Goal: Task Accomplishment & Management: Complete application form

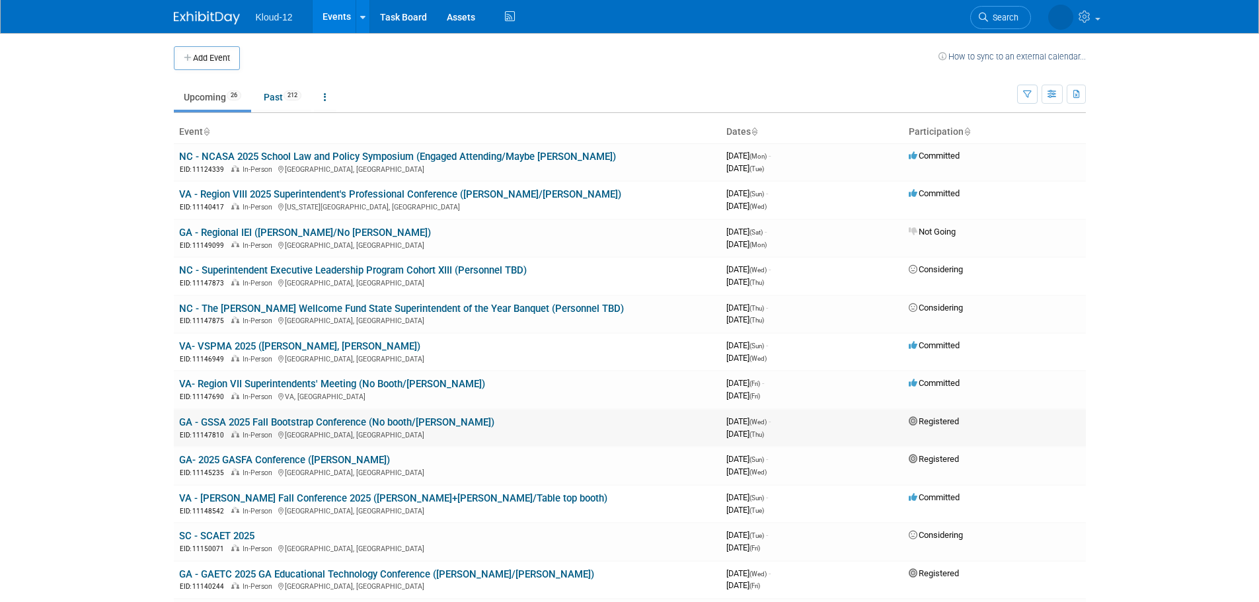
click at [255, 422] on link "GA - GSSA 2025 Fall Bootstrap Conference (No booth/[PERSON_NAME])" at bounding box center [336, 423] width 315 height 12
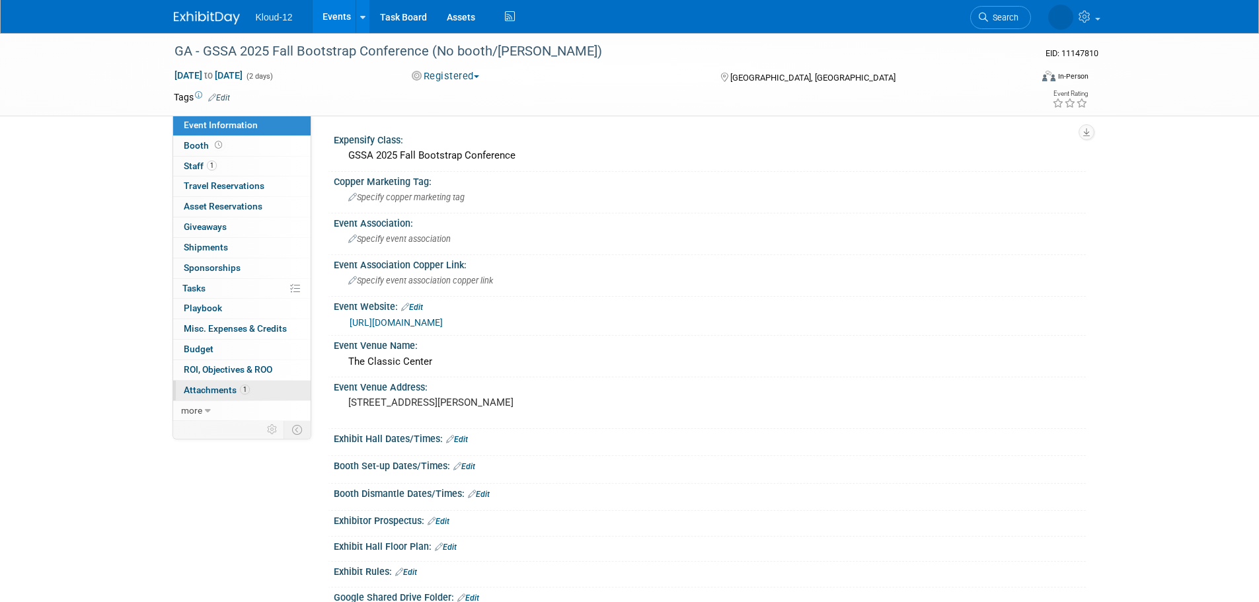
click at [225, 391] on span "Attachments 1" at bounding box center [217, 390] width 66 height 11
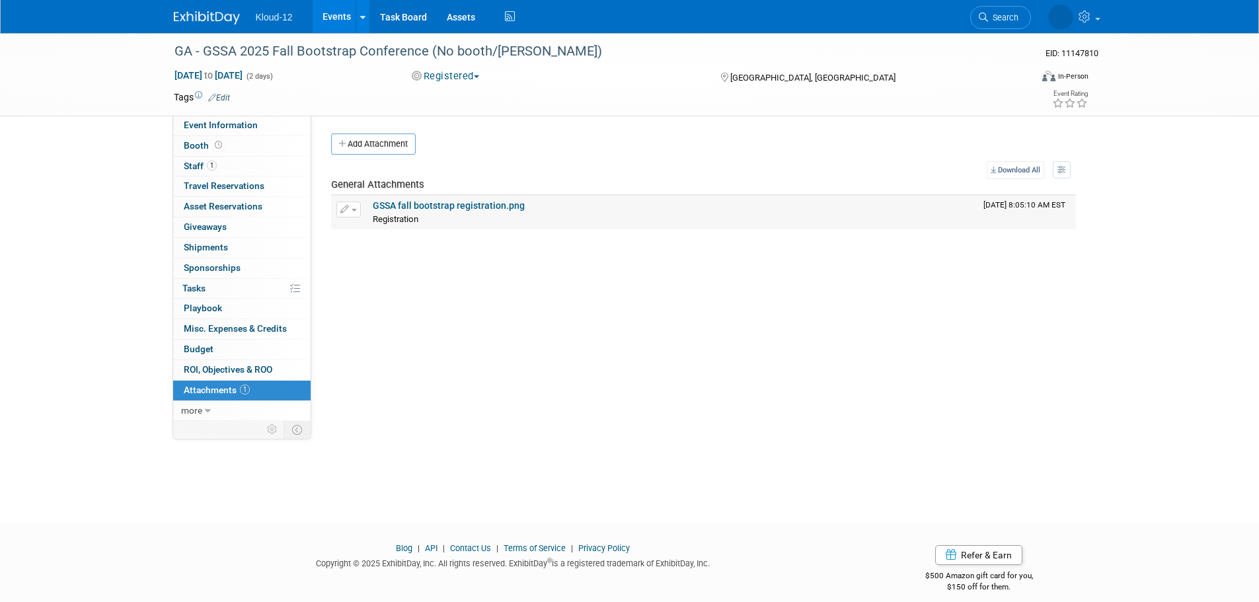
click at [467, 206] on link "GSSA fall bootstrap registration.png" at bounding box center [449, 205] width 152 height 11
click at [475, 298] on div "Expensify Class: GSSA 2025 Fall Bootstrap Conference Copper Marketing Tag: Spec…" at bounding box center [698, 268] width 775 height 305
click at [222, 186] on span "Travel Reservations 0" at bounding box center [224, 185] width 81 height 11
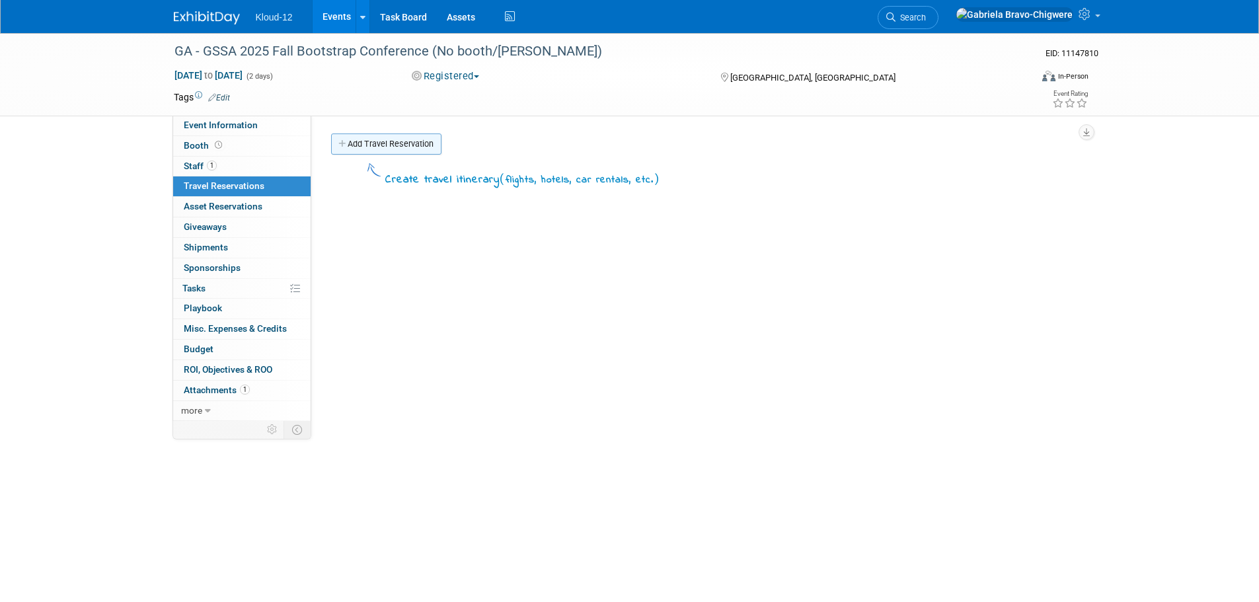
click at [358, 147] on link "Add Travel Reservation" at bounding box center [386, 144] width 110 height 21
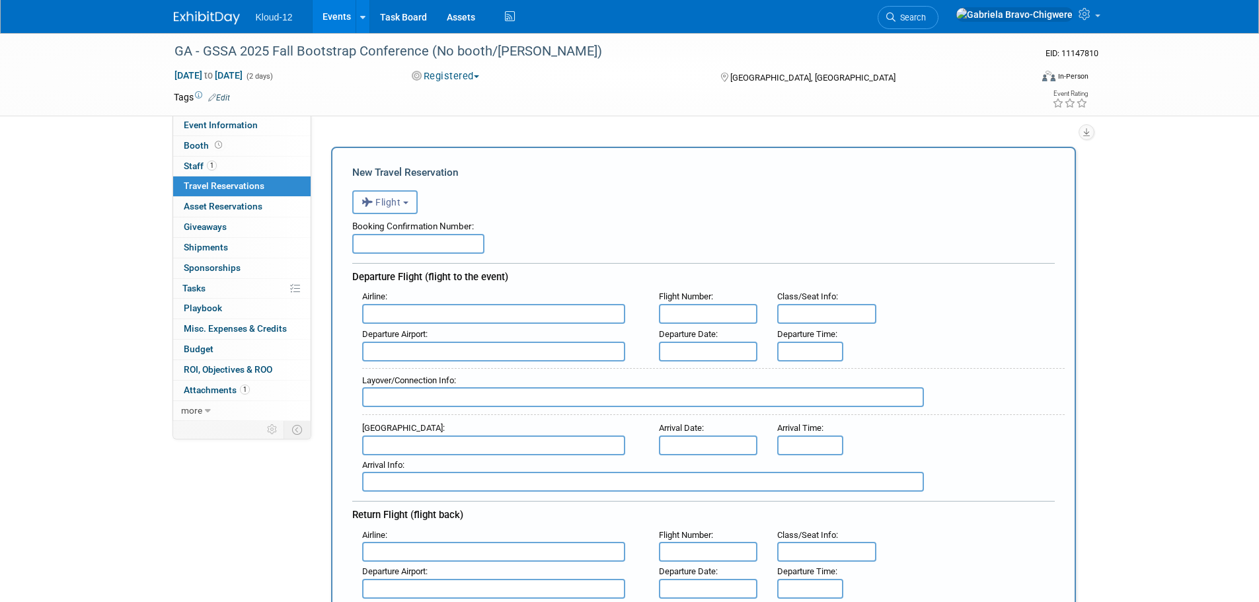
click at [399, 205] on span "Flight" at bounding box center [382, 202] width 40 height 11
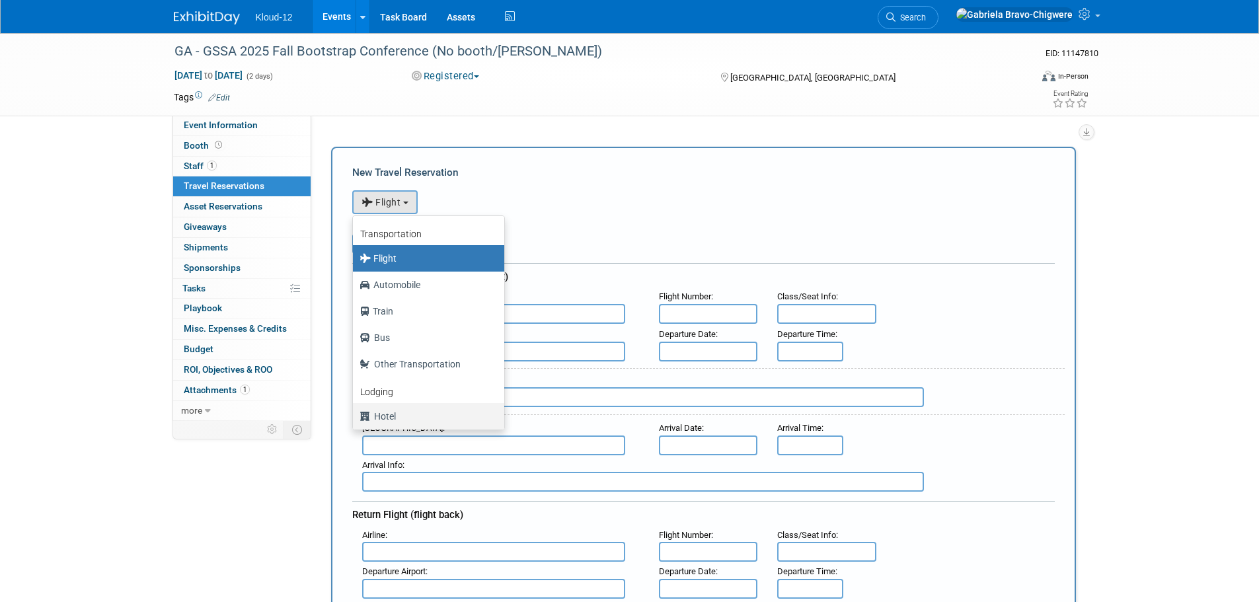
click at [405, 415] on label "Hotel" at bounding box center [426, 416] width 132 height 21
click at [355, 415] on input "Hotel" at bounding box center [350, 415] width 9 height 9
select select "6"
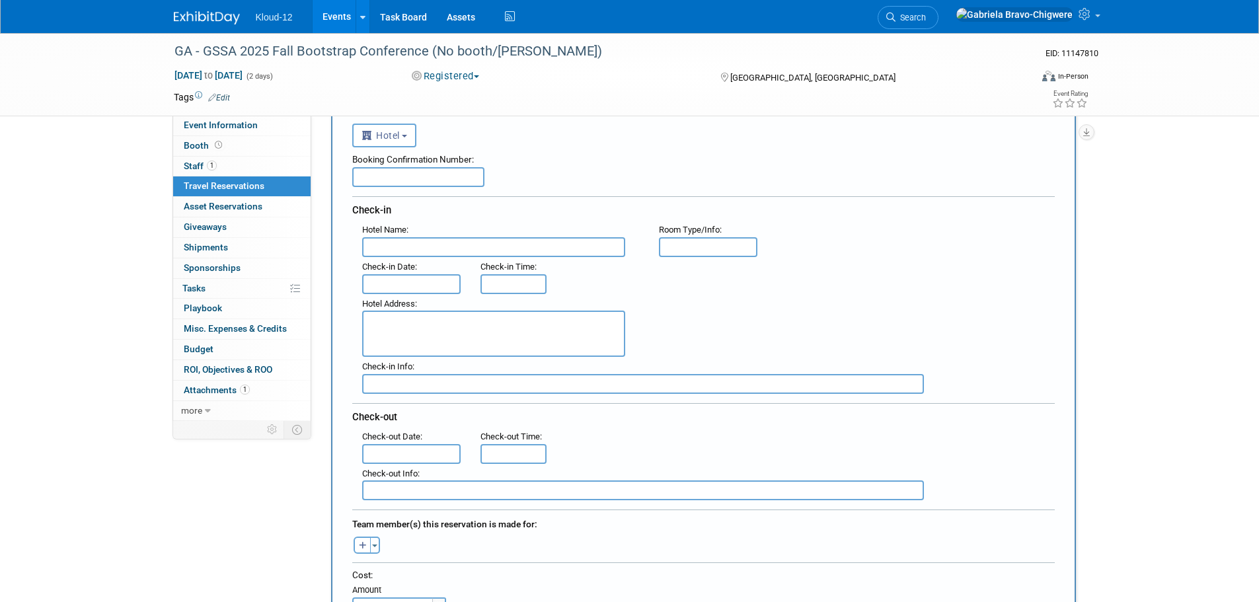
scroll to position [66, 0]
click at [385, 256] on input "text" at bounding box center [493, 248] width 263 height 20
type input "SpringHill Suites by [GEOGRAPHIC_DATA]/University Area"
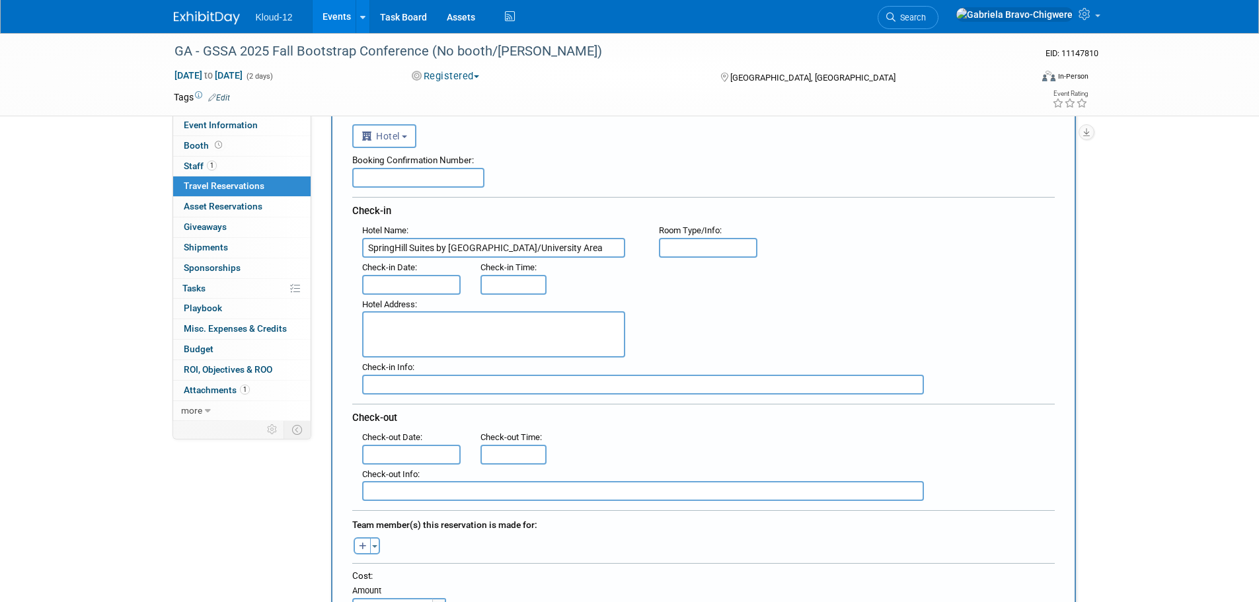
click at [732, 251] on input "text" at bounding box center [708, 248] width 99 height 20
type input "2 queens"
click at [425, 286] on input "text" at bounding box center [411, 285] width 99 height 20
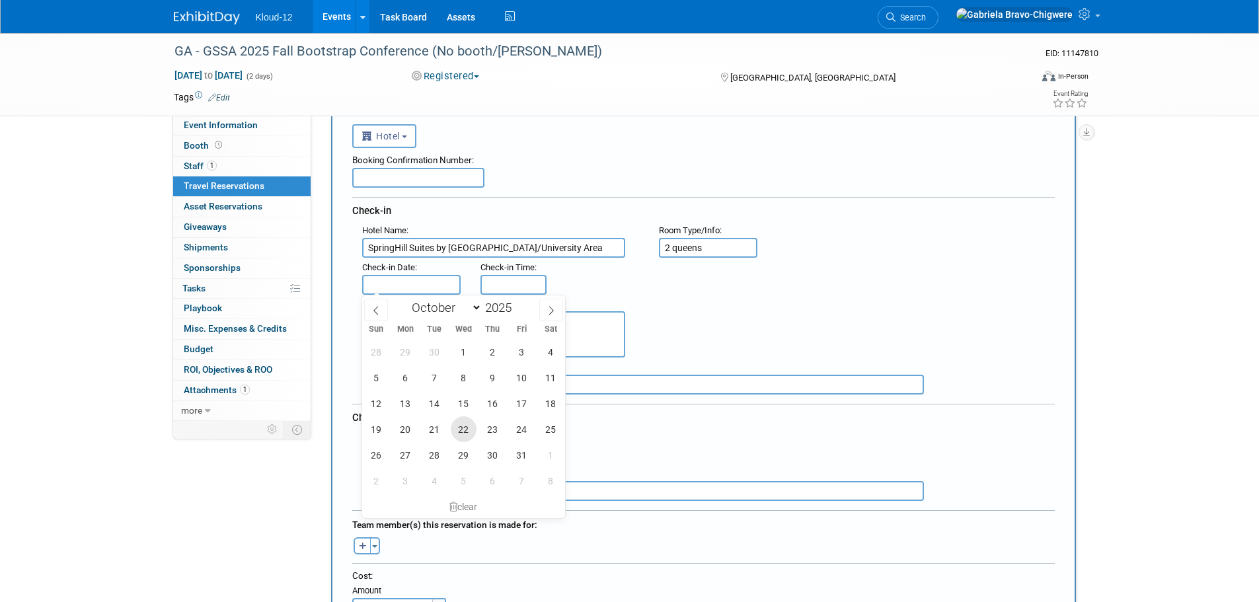
click at [469, 434] on span "22" at bounding box center [464, 430] width 26 height 26
type input "[DATE]"
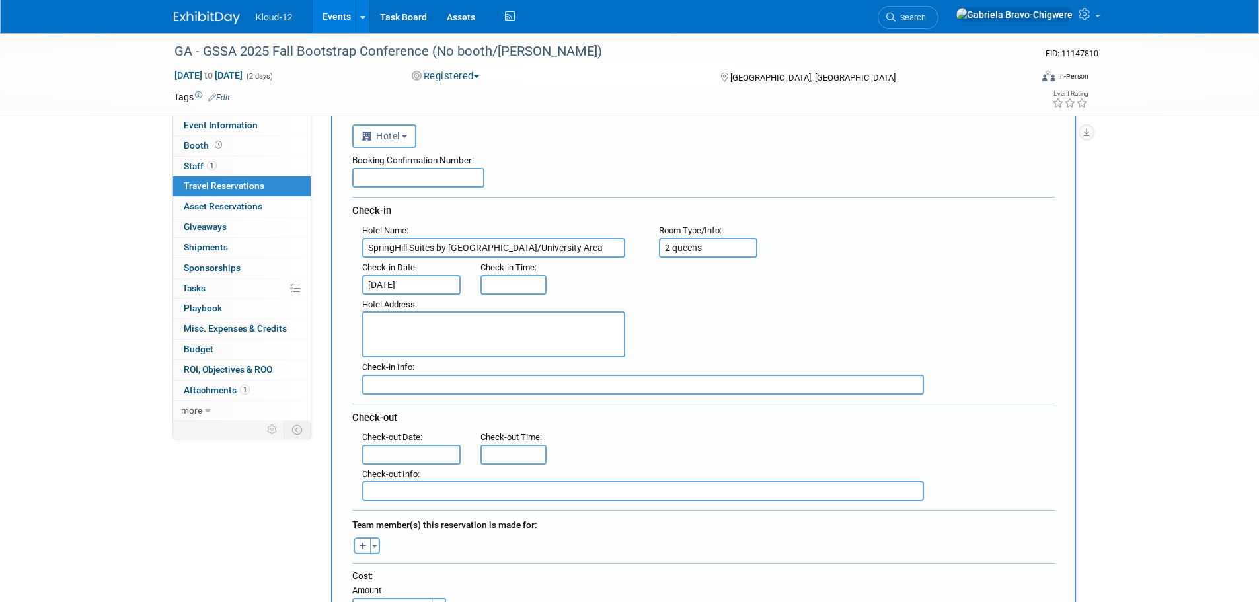
type input "3:00 PM"
click at [504, 286] on input "3:00 PM" at bounding box center [514, 285] width 66 height 20
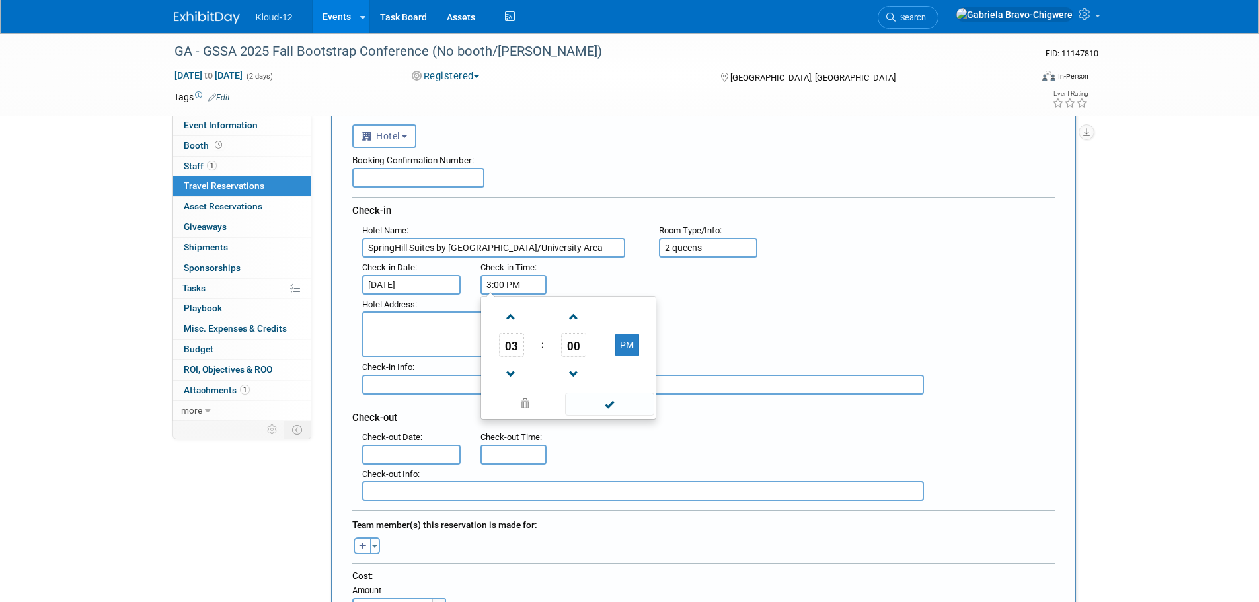
click at [719, 317] on div "Hotel Address :" at bounding box center [708, 326] width 713 height 63
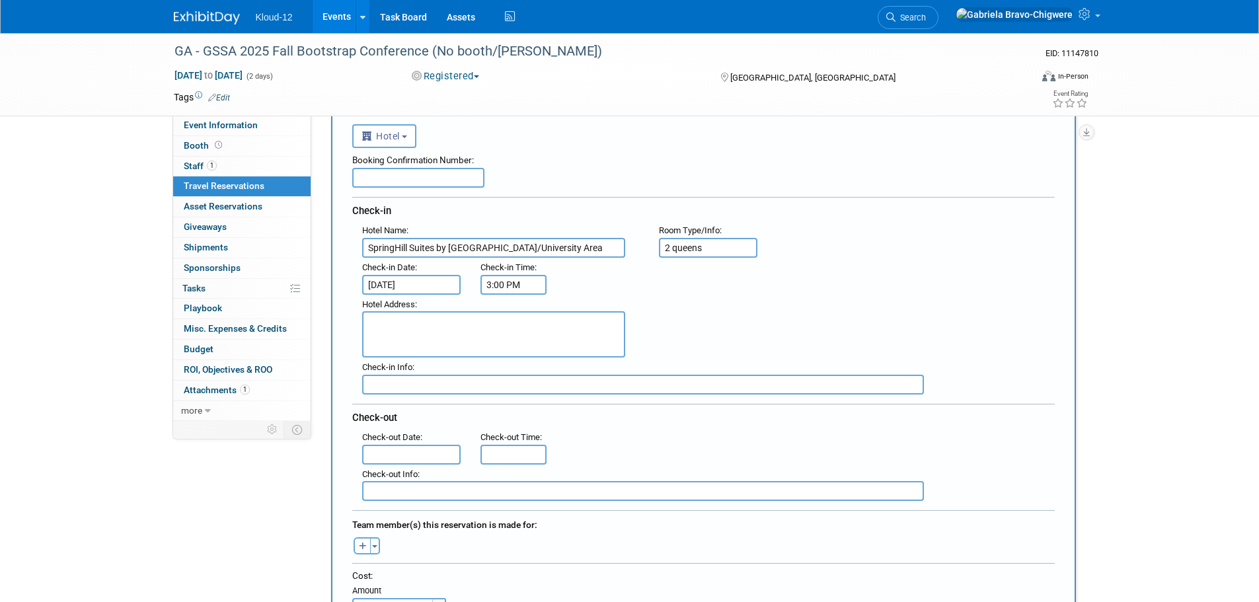
click at [423, 328] on textarea at bounding box center [493, 334] width 263 height 46
paste textarea "[STREET_ADDRESS]"
type textarea "[STREET_ADDRESS]"
click at [397, 445] on input "text" at bounding box center [411, 455] width 99 height 20
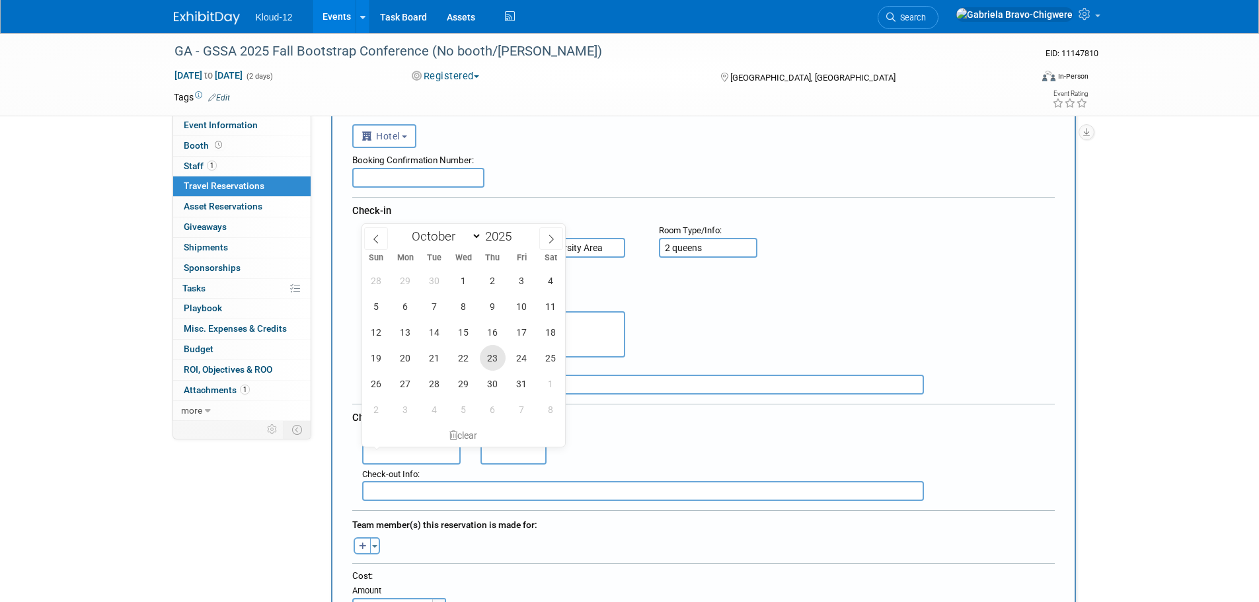
click at [497, 360] on span "23" at bounding box center [493, 358] width 26 height 26
type input "[DATE]"
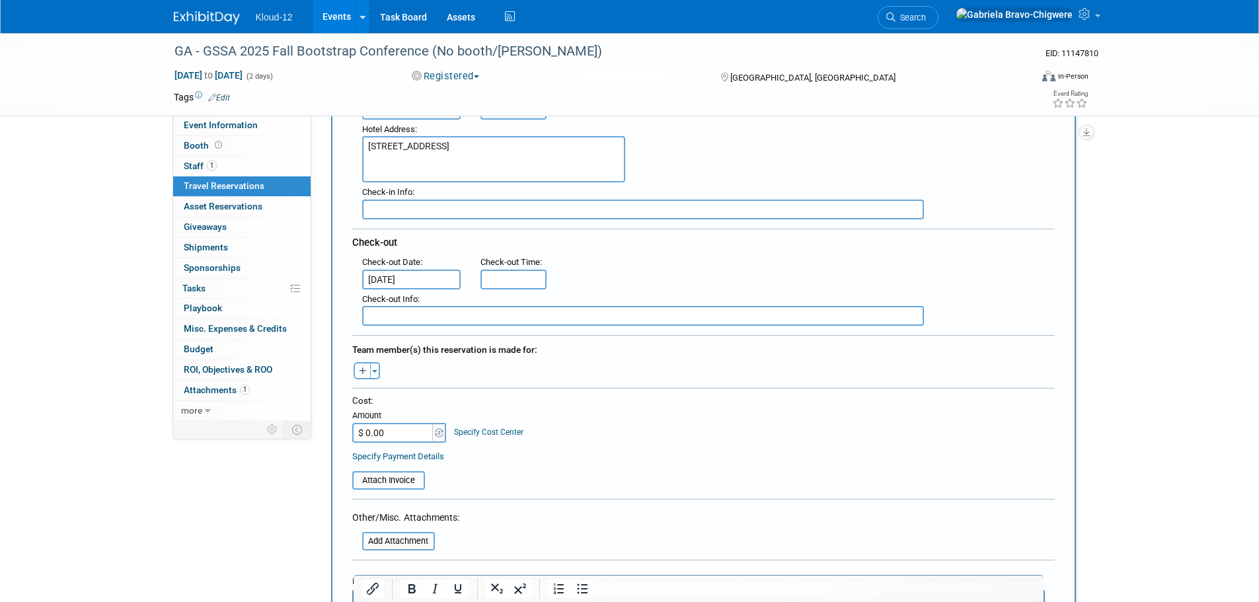
scroll to position [264, 0]
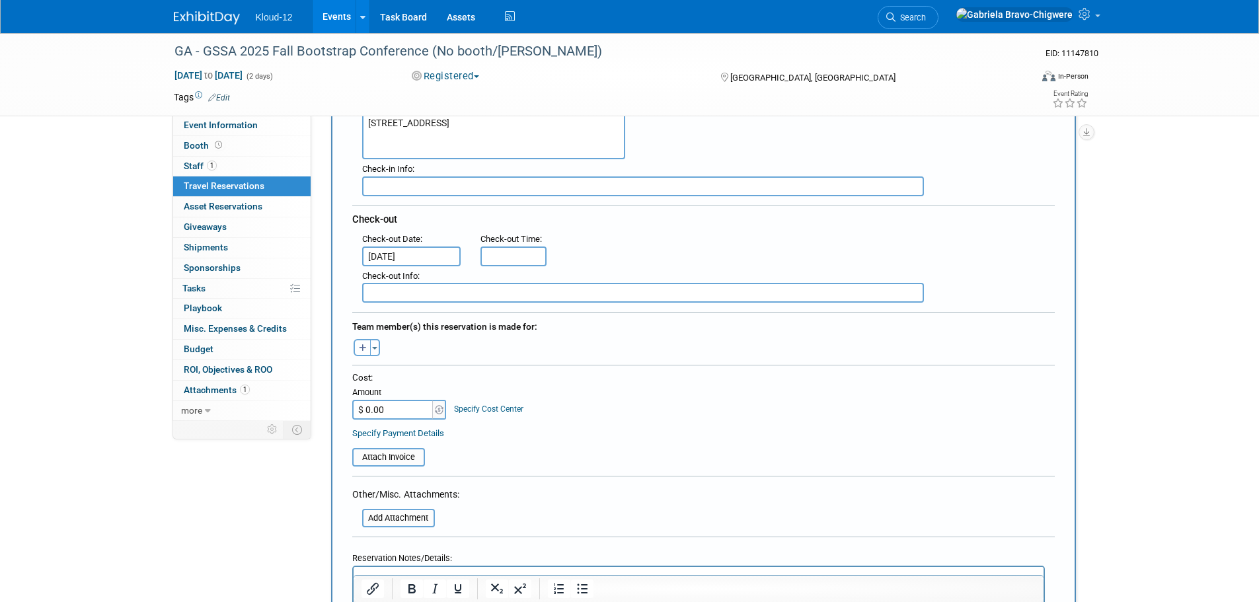
click at [361, 344] on icon "button" at bounding box center [363, 348] width 8 height 9
select select
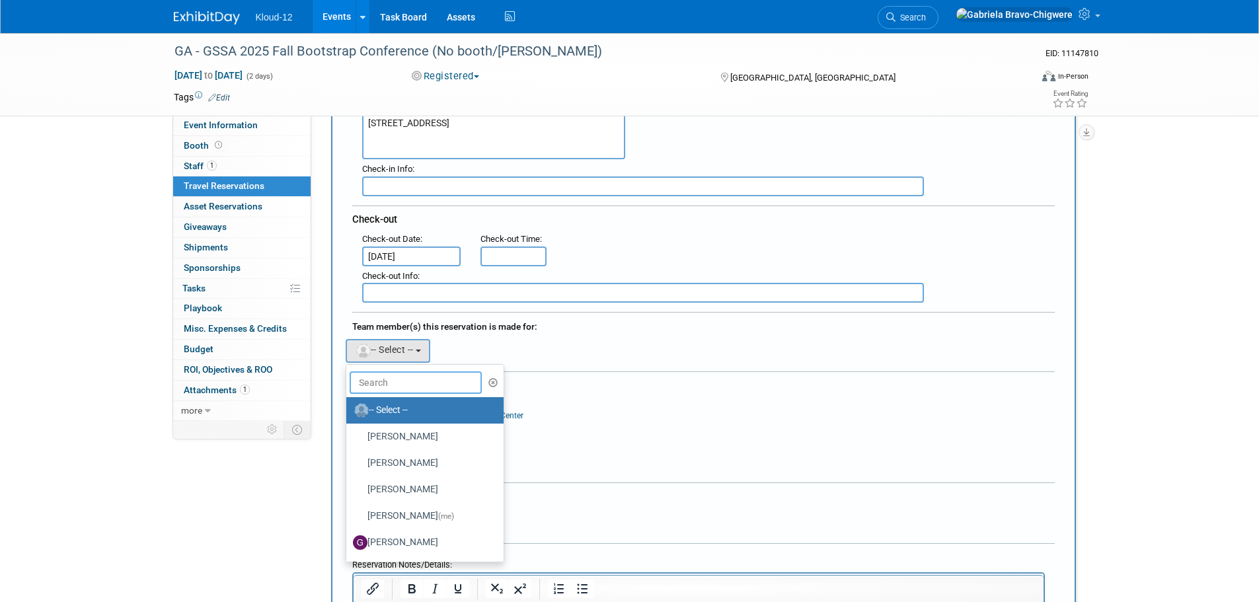
click at [383, 378] on input "text" at bounding box center [416, 383] width 132 height 22
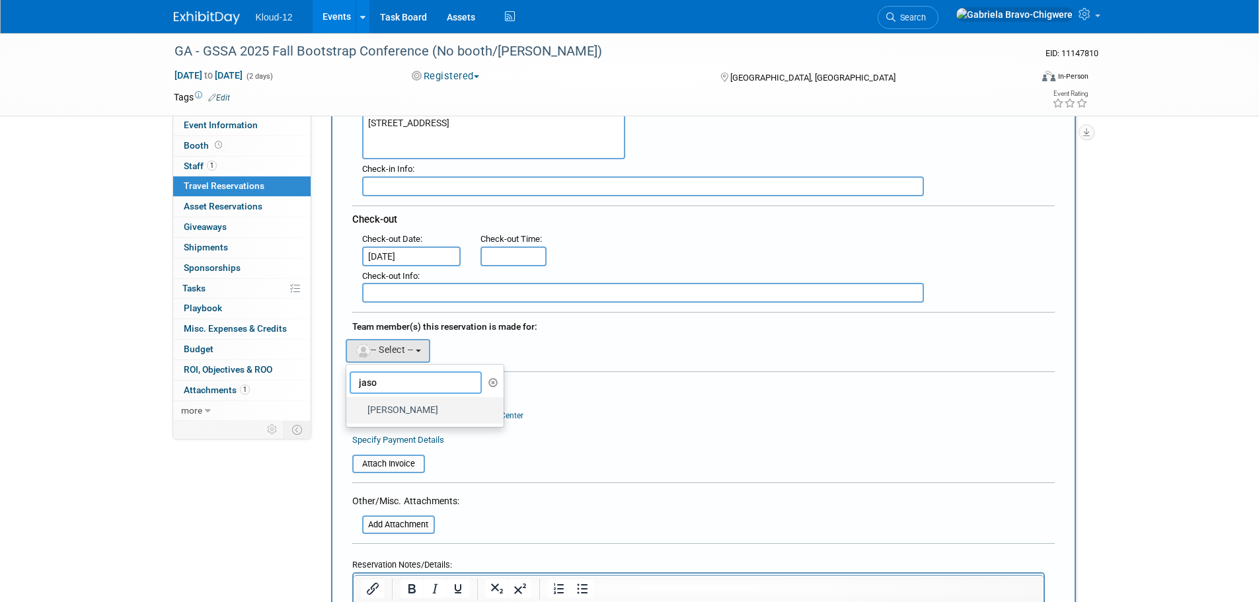
type input "jaso"
click at [384, 409] on label "[PERSON_NAME]" at bounding box center [422, 410] width 138 height 21
click at [348, 409] on input "[PERSON_NAME]" at bounding box center [344, 409] width 9 height 9
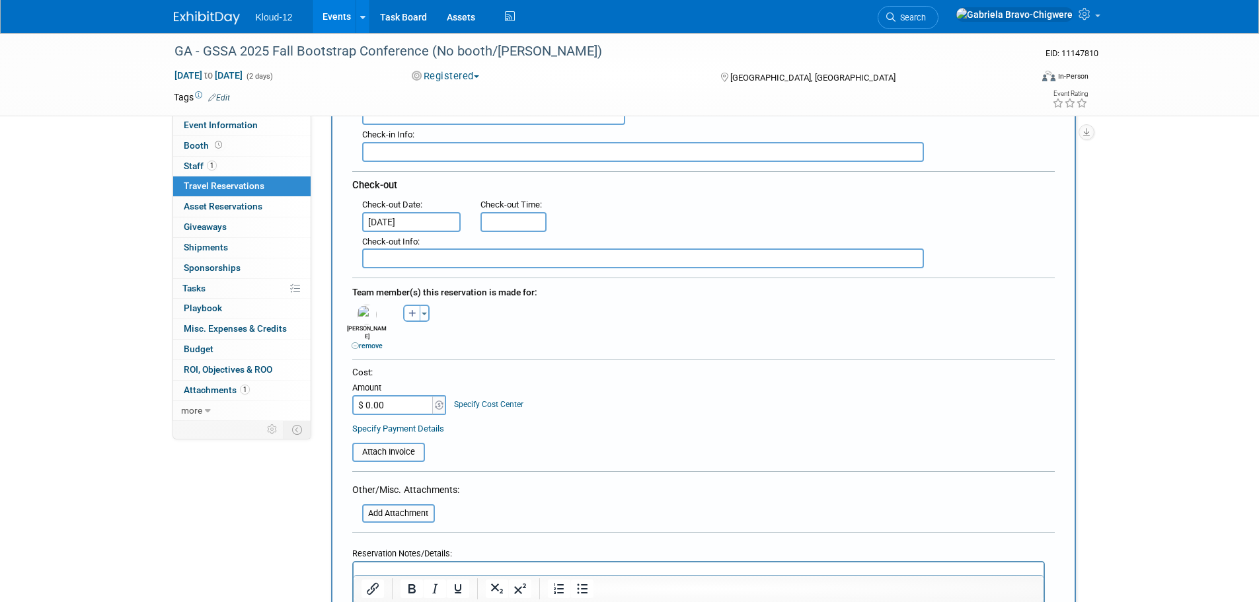
scroll to position [331, 0]
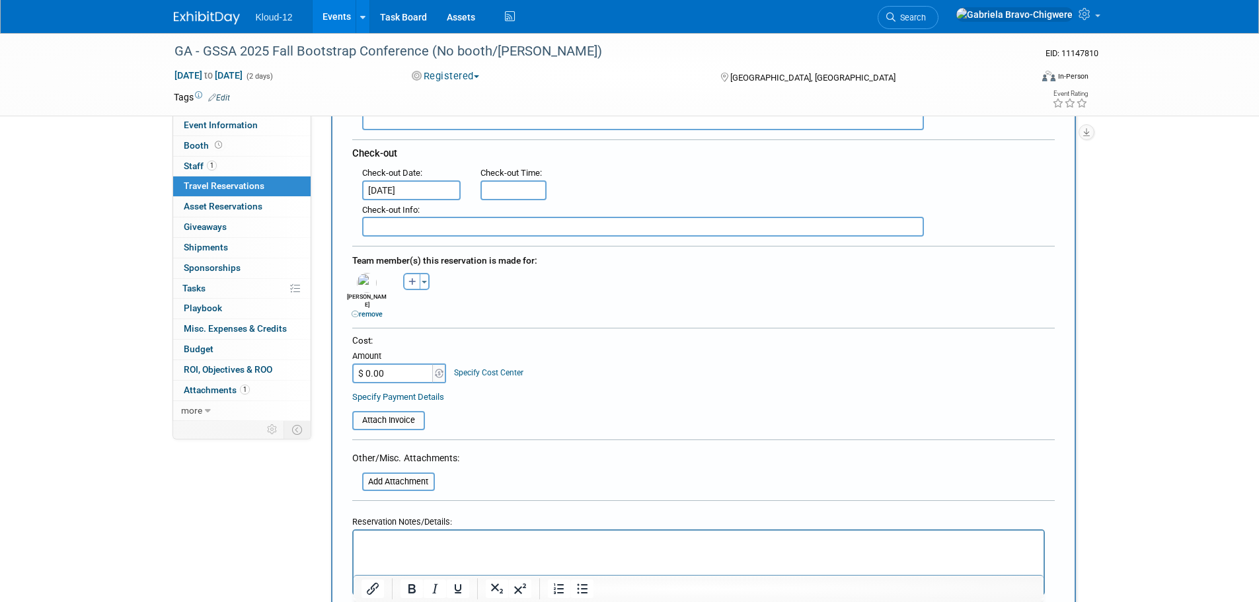
click at [400, 544] on p "Rich Text Area. Press ALT-0 for help." at bounding box center [698, 543] width 675 height 14
click at [713, 545] on p "Waiting on confirmation number as of 8/27 but acknowledgement number is:" at bounding box center [698, 543] width 675 height 14
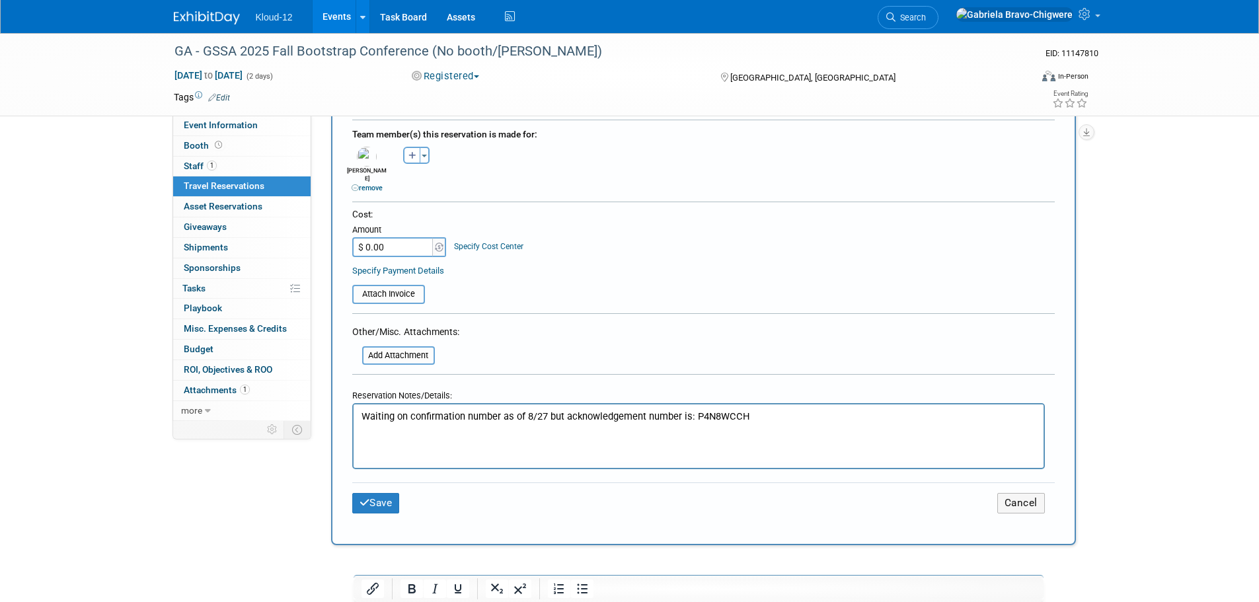
scroll to position [463, 0]
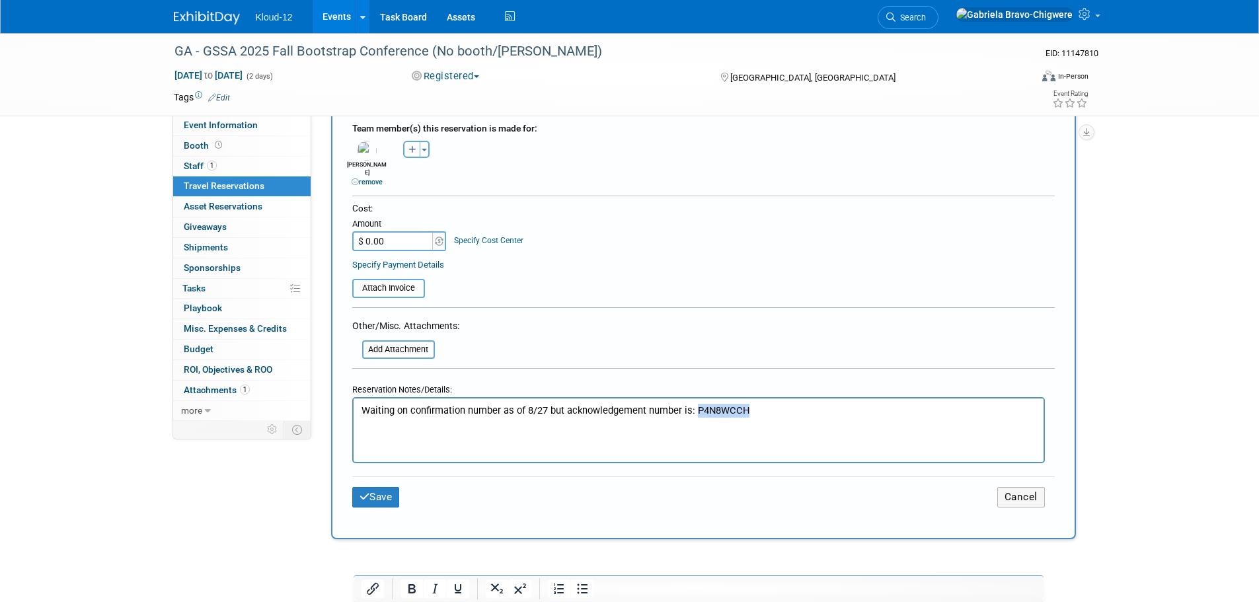
drag, startPoint x: 754, startPoint y: 409, endPoint x: 694, endPoint y: 407, distance: 60.2
click at [694, 407] on p "Waiting on confirmation number as of 8/27 but acknowledgement number is: P4N8WC…" at bounding box center [698, 411] width 675 height 14
click at [605, 463] on div "Save Cancel" at bounding box center [703, 493] width 703 height 61
click at [566, 487] on td "Save" at bounding box center [469, 497] width 234 height 20
click at [467, 418] on html "Waiting on confirmation number as of 8/27 but acknowledgement number is: P4N8WC…" at bounding box center [698, 408] width 690 height 19
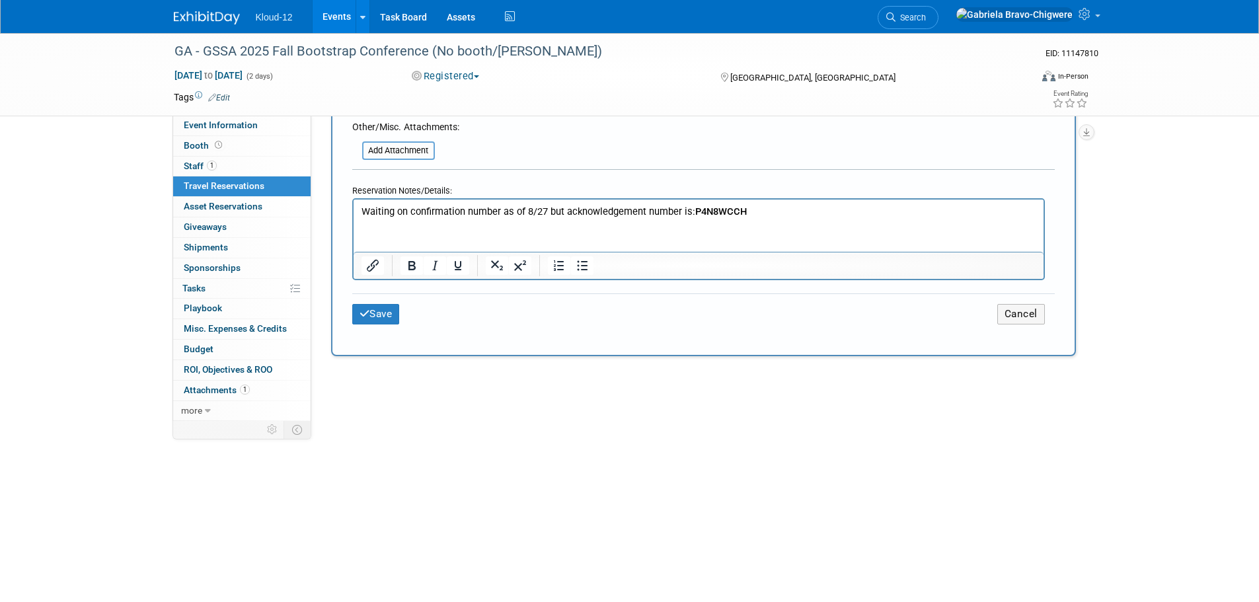
scroll to position [727, 0]
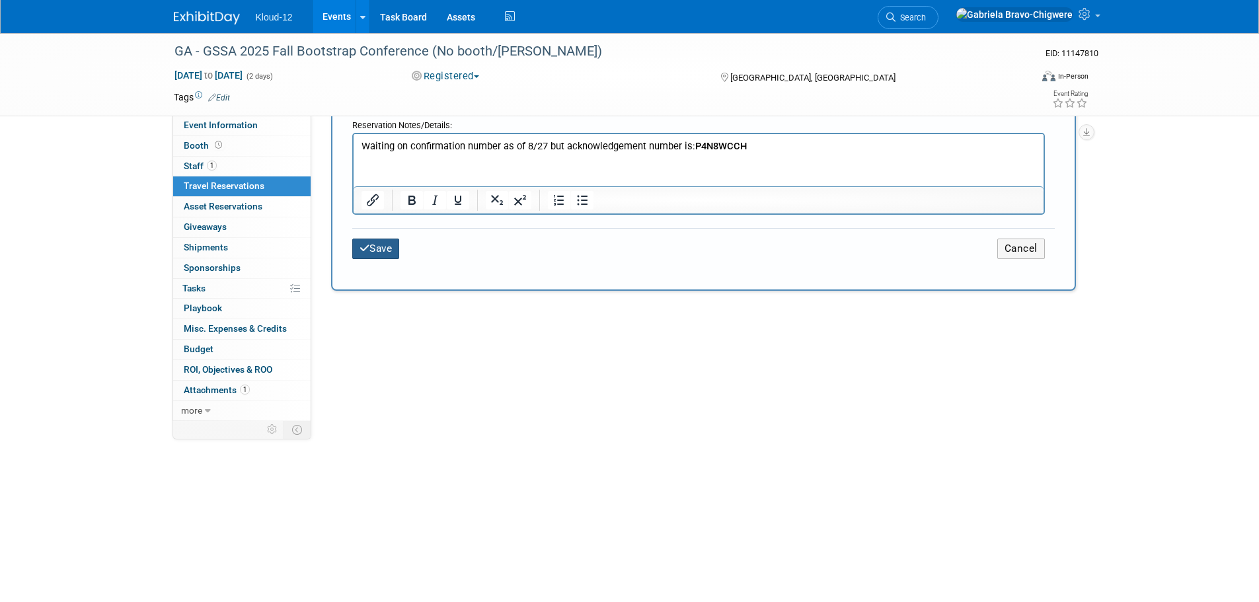
click at [370, 239] on button "Save" at bounding box center [376, 249] width 48 height 20
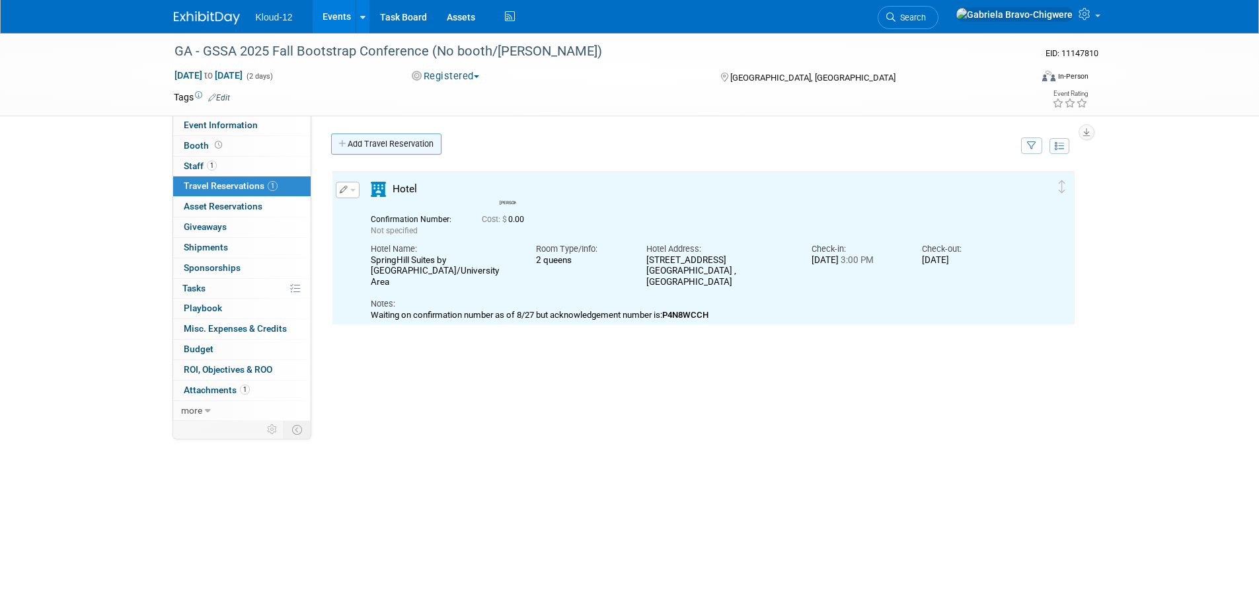
scroll to position [0, 0]
click at [376, 141] on link "Add Travel Reservation" at bounding box center [386, 144] width 110 height 21
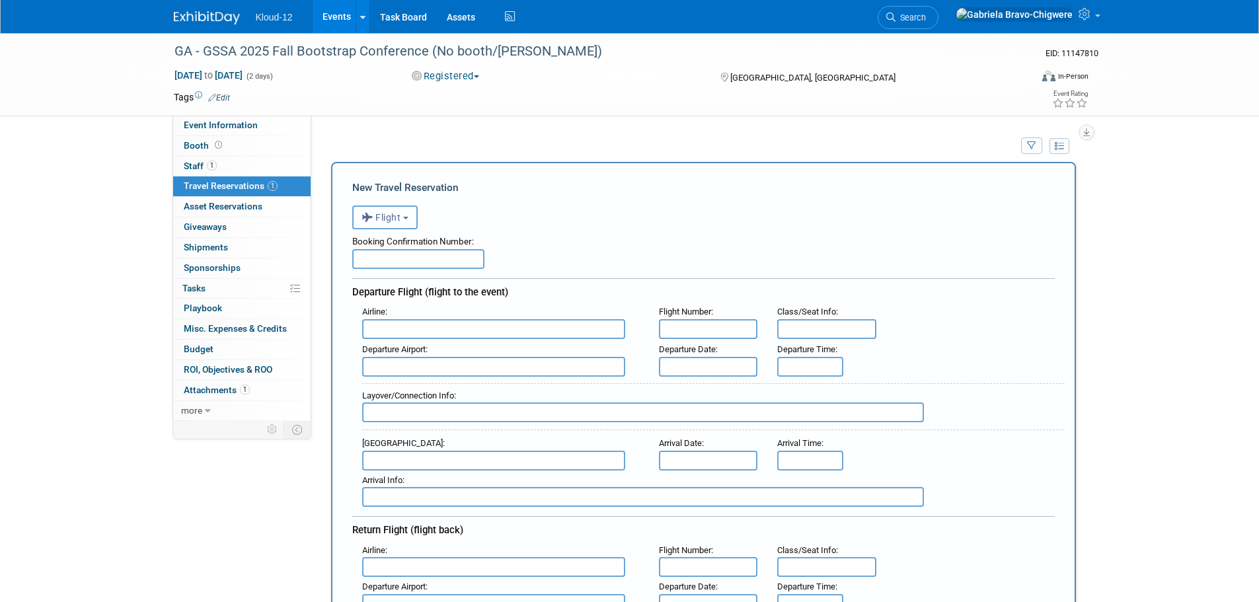
click at [411, 222] on button "Flight" at bounding box center [384, 218] width 65 height 24
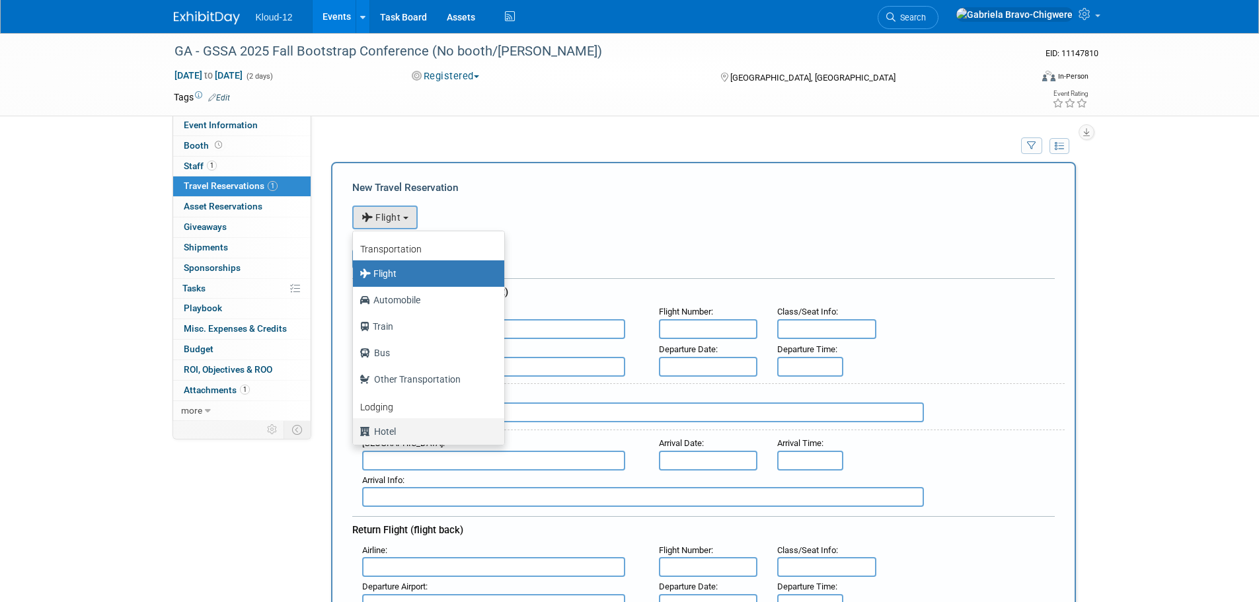
click at [387, 433] on label "Hotel" at bounding box center [426, 431] width 132 height 21
click at [355, 433] on input "Hotel" at bounding box center [350, 430] width 9 height 9
select select "6"
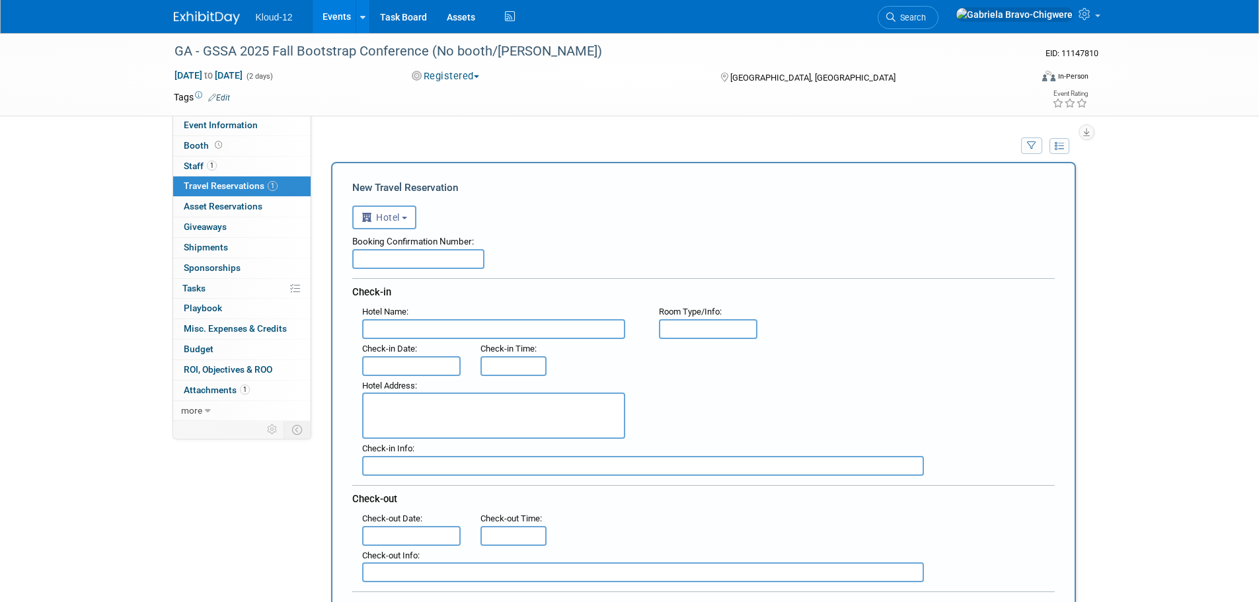
click at [385, 334] on input "text" at bounding box center [493, 329] width 263 height 20
paste input "SpringHill Suites by [GEOGRAPHIC_DATA]/University Area"
type input "SpringHill Suites by [GEOGRAPHIC_DATA]/University Area"
click at [723, 328] on input "text" at bounding box center [708, 329] width 99 height 20
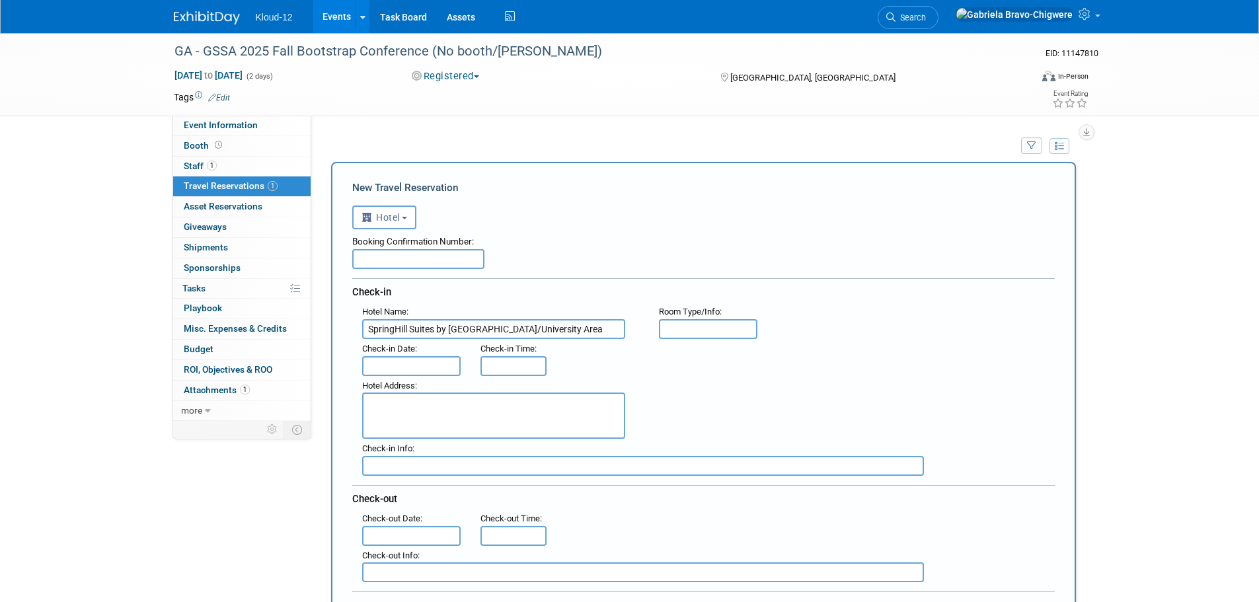
scroll to position [0, 0]
type input "2 queens"
click at [385, 362] on input "text" at bounding box center [411, 366] width 99 height 20
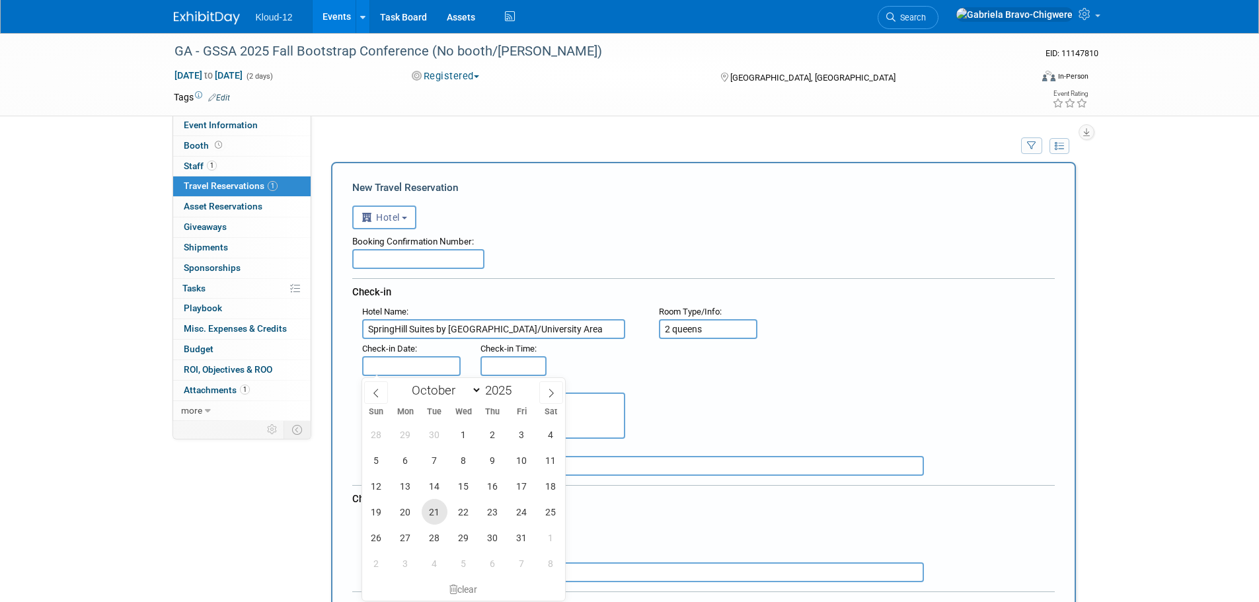
click at [436, 511] on span "21" at bounding box center [435, 512] width 26 height 26
type input "[DATE]"
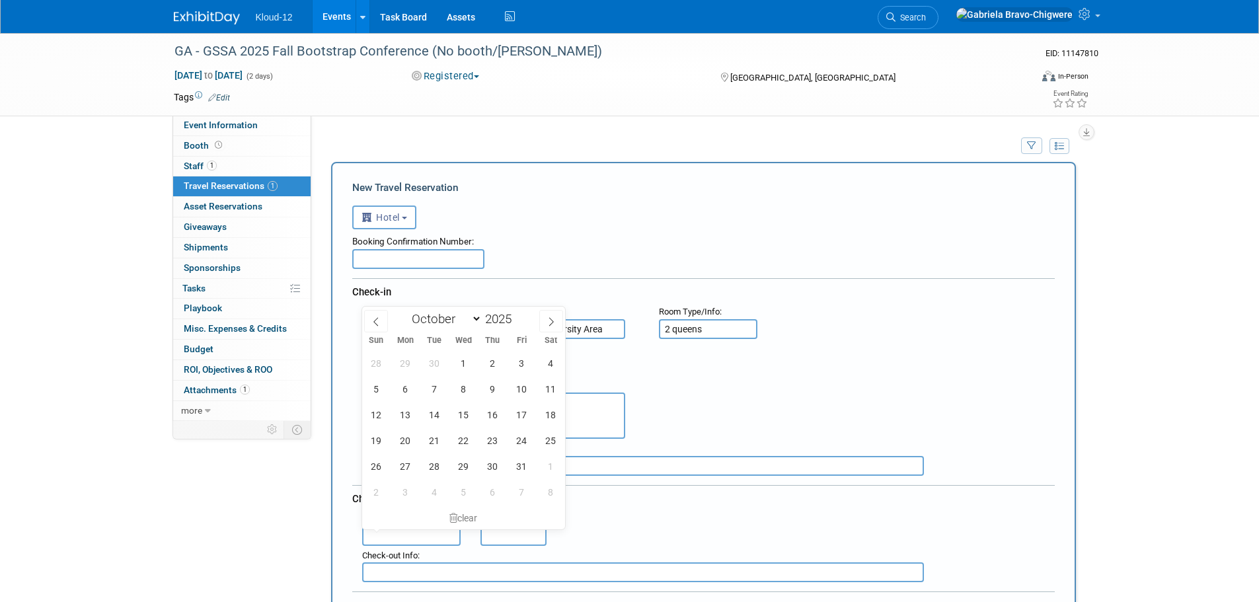
click at [403, 536] on input "text" at bounding box center [411, 536] width 99 height 20
click at [490, 444] on span "23" at bounding box center [493, 441] width 26 height 26
type input "[DATE]"
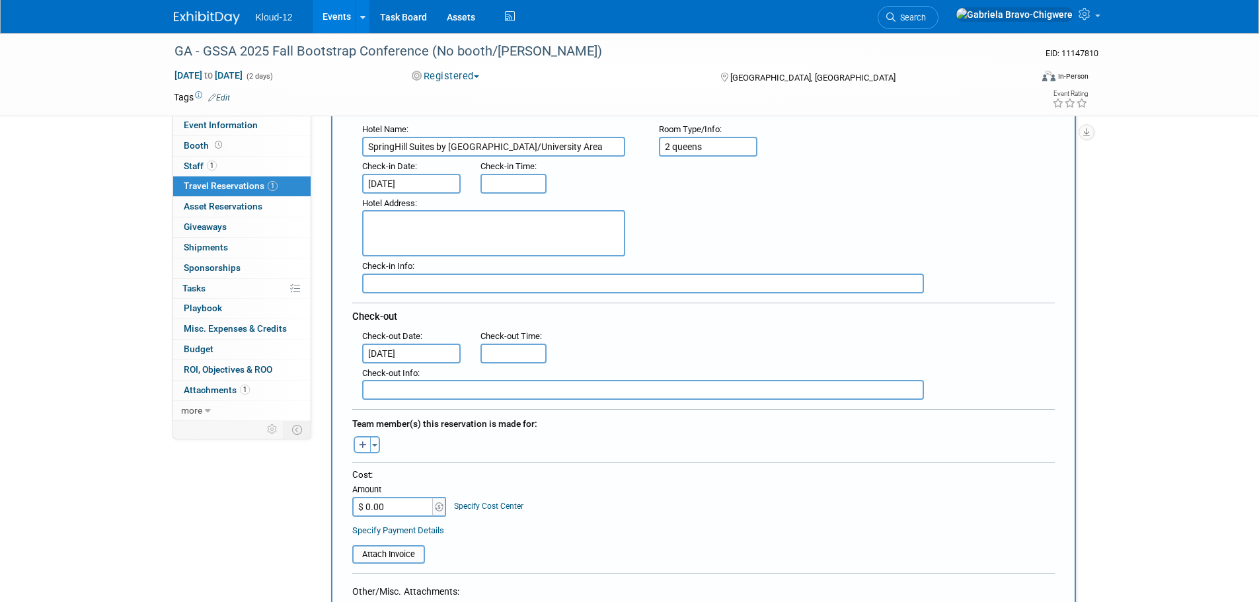
scroll to position [198, 0]
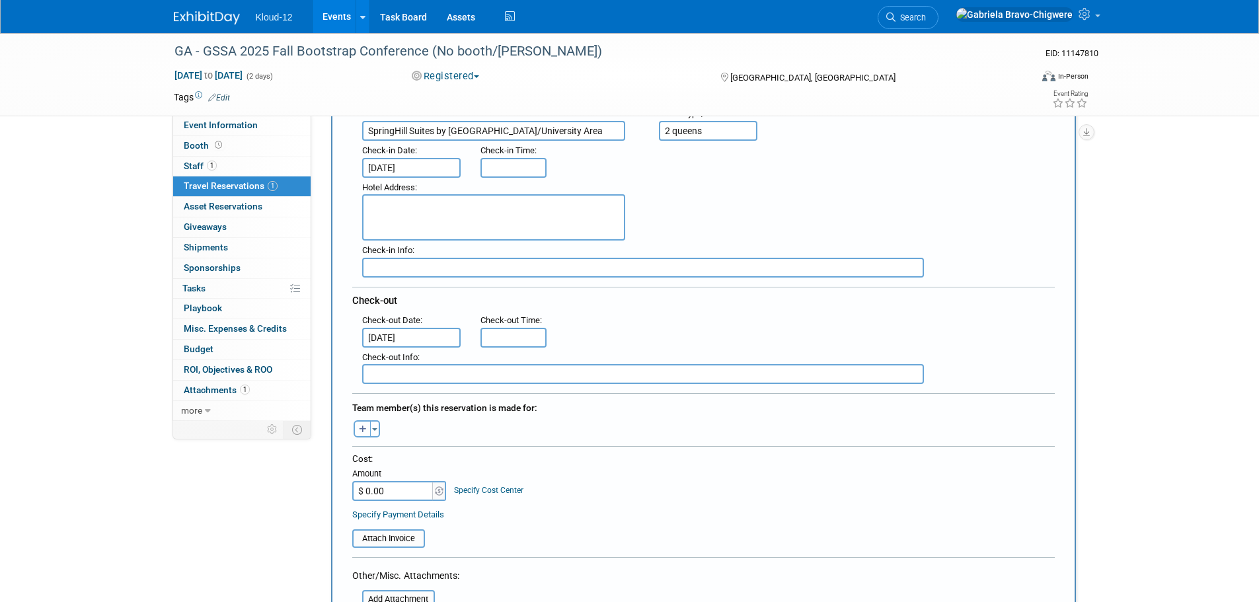
click at [358, 424] on button "button" at bounding box center [362, 428] width 17 height 17
select select
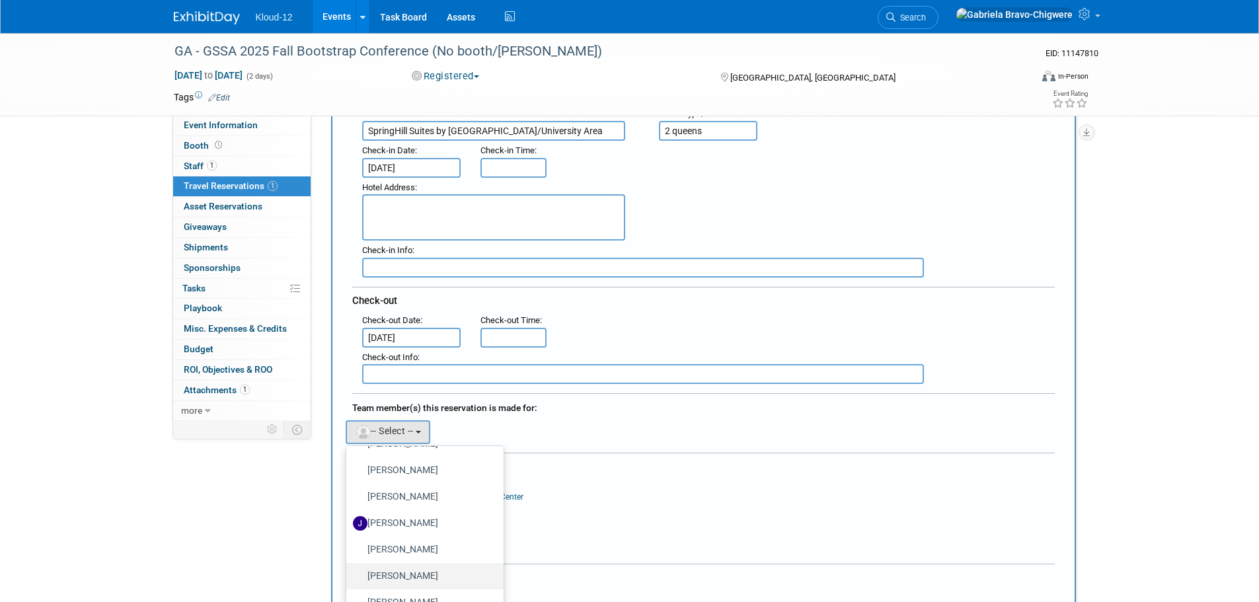
scroll to position [209, 0]
click at [413, 571] on label "[PERSON_NAME]" at bounding box center [422, 573] width 138 height 21
click at [348, 571] on input "[PERSON_NAME]" at bounding box center [344, 572] width 9 height 9
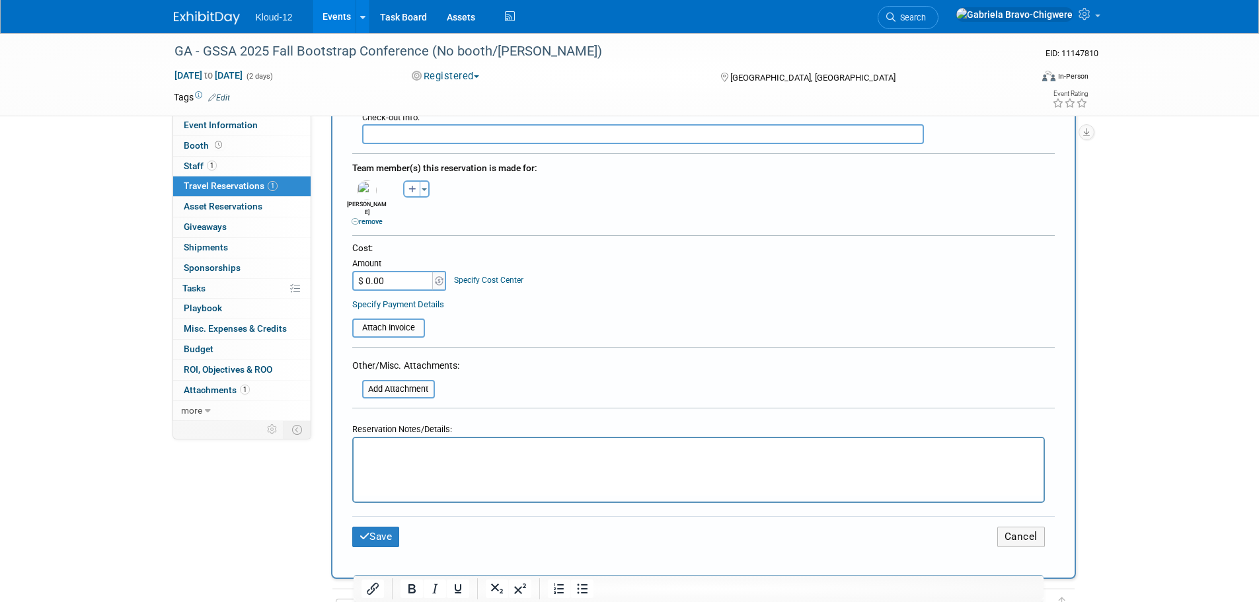
scroll to position [463, 0]
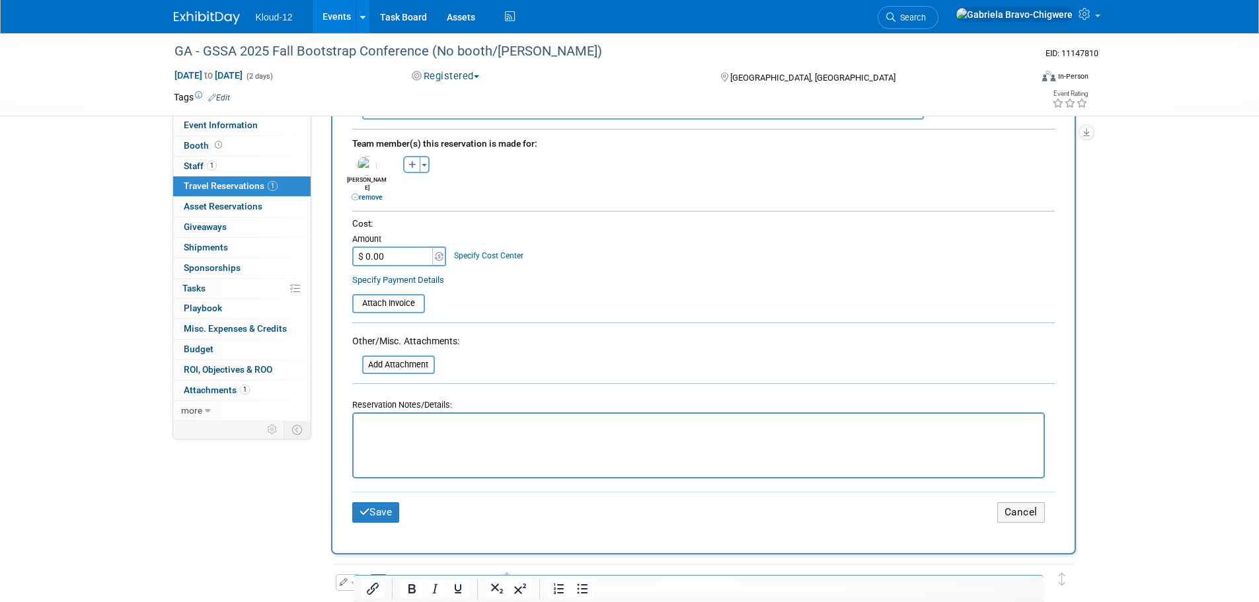
click at [373, 417] on html at bounding box center [698, 423] width 690 height 19
click at [744, 424] on p "Confirmation number still pending as of 8/27 but acknowledgement number is:" at bounding box center [698, 426] width 675 height 14
drag, startPoint x: 745, startPoint y: 426, endPoint x: 703, endPoint y: 424, distance: 42.4
click at [703, 424] on p "Confirmation number still pending as of 8/27 but acknowledgement number is: EO3…" at bounding box center [698, 426] width 675 height 14
click at [411, 585] on icon "Bold" at bounding box center [412, 588] width 7 height 9
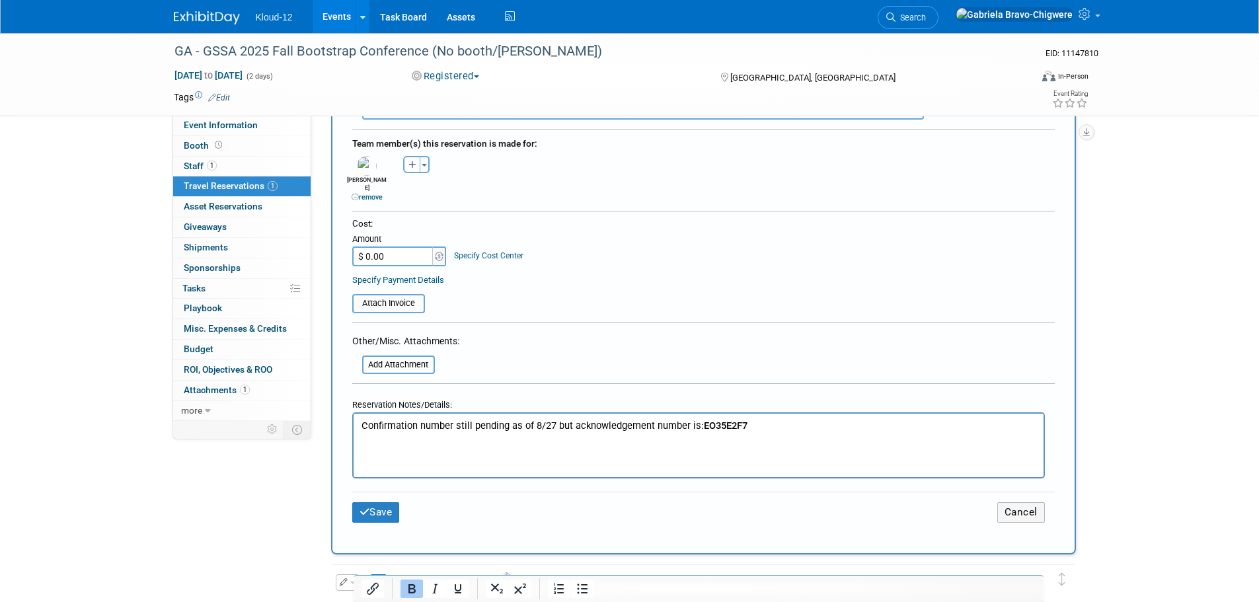
click at [778, 417] on html "Confirmation number still pending as of 8/27 but acknowledgement number is: EO3…" at bounding box center [698, 423] width 690 height 19
click at [373, 504] on button "Save" at bounding box center [376, 512] width 48 height 20
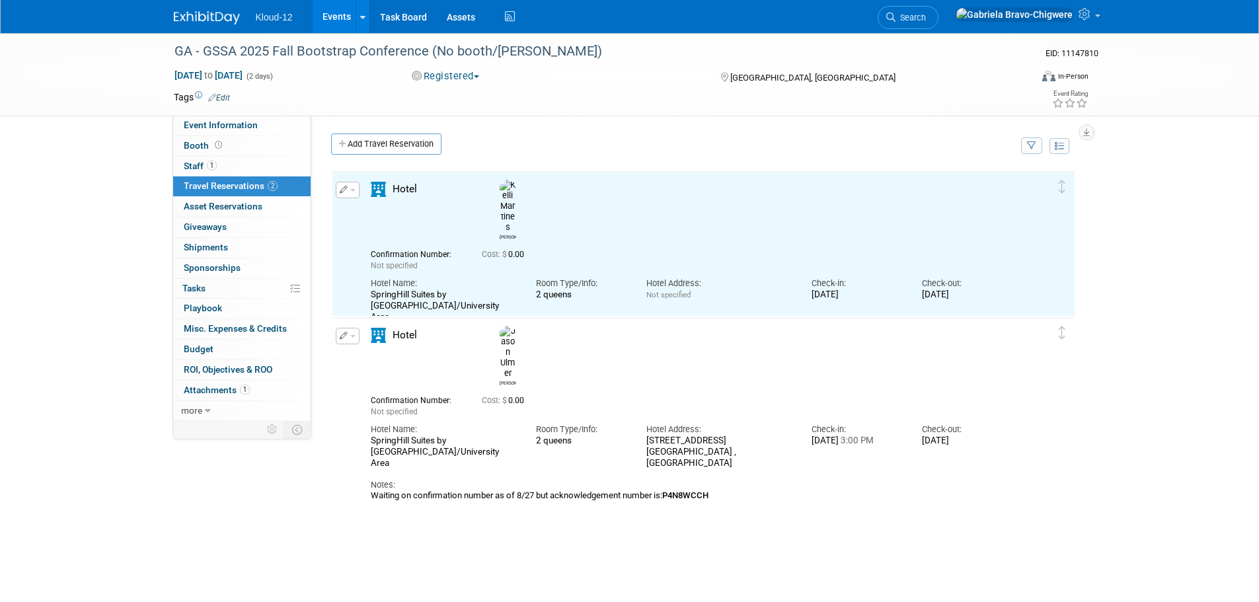
scroll to position [0, 0]
